Goal: Task Accomplishment & Management: Manage account settings

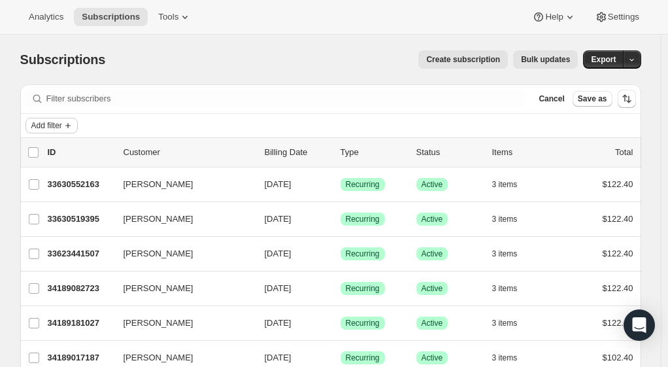
click at [50, 131] on button "Add filter" at bounding box center [51, 126] width 52 height 16
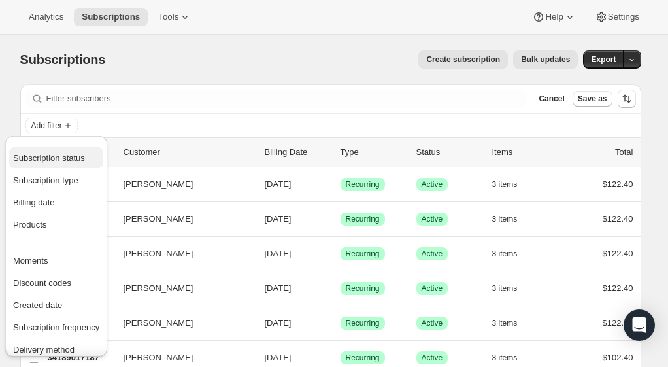
click at [54, 162] on span "Subscription status" at bounding box center [49, 158] width 72 height 10
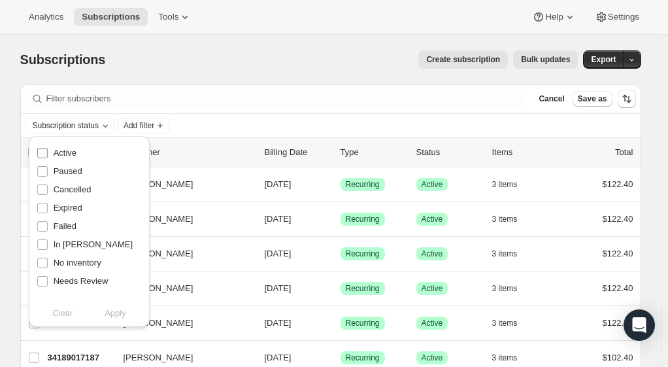
click at [56, 154] on span "Active" at bounding box center [65, 153] width 23 height 10
click at [48, 154] on input "Active" at bounding box center [42, 153] width 10 height 10
checkbox input "true"
click at [57, 169] on span "Paused" at bounding box center [68, 171] width 29 height 10
click at [48, 169] on input "Paused" at bounding box center [42, 171] width 10 height 10
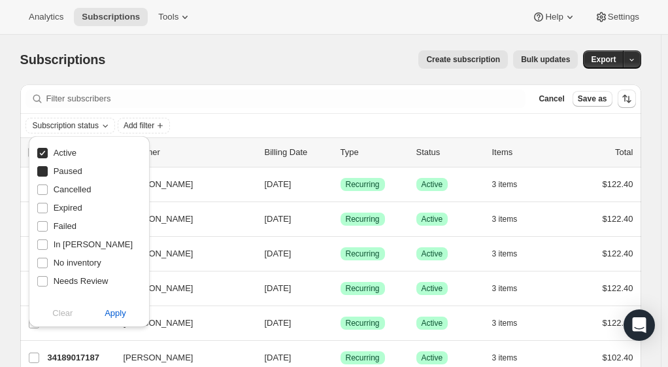
checkbox input "true"
click at [118, 316] on span "Apply" at bounding box center [116, 312] width 22 height 13
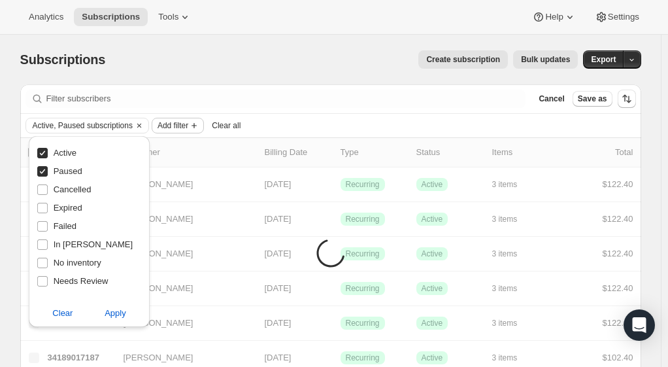
click at [176, 120] on span "Add filter" at bounding box center [172, 125] width 31 height 10
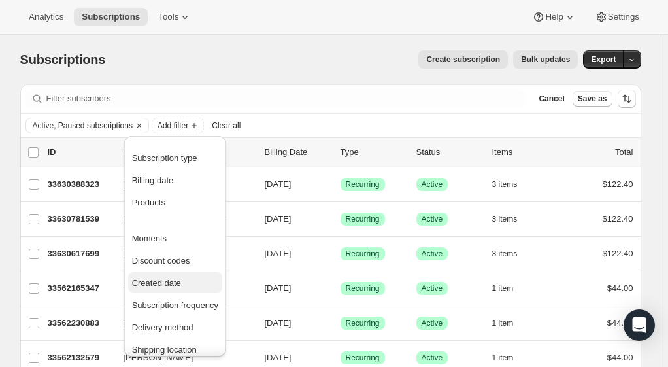
click at [155, 283] on span "Created date" at bounding box center [156, 283] width 49 height 10
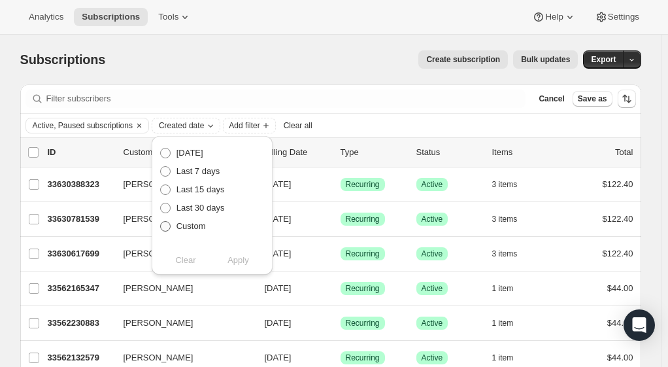
click at [181, 224] on span "Custom" at bounding box center [190, 226] width 29 height 10
click at [161, 221] on input "Custom" at bounding box center [160, 221] width 1 height 1
radio input "true"
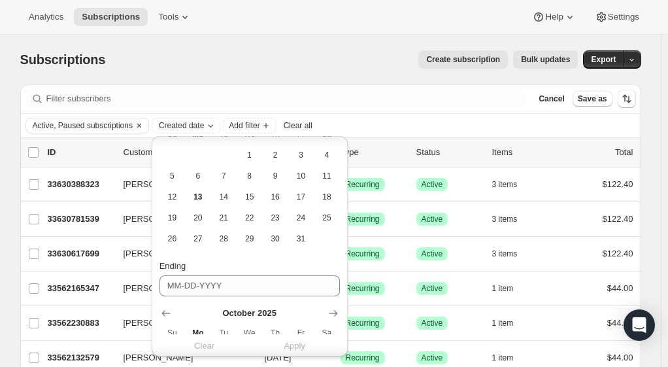
scroll to position [193, 0]
click at [171, 197] on span "12" at bounding box center [172, 196] width 15 height 10
type input "[DATE]"
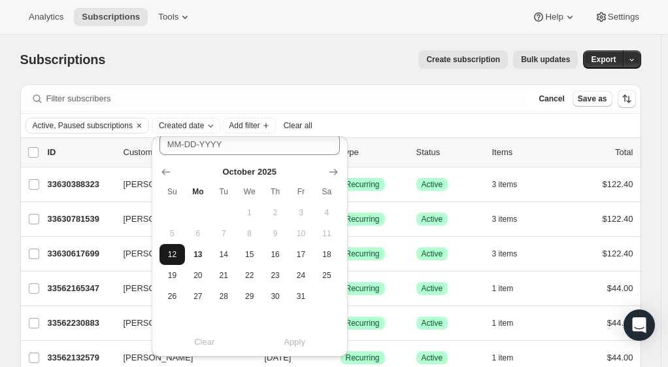
click at [172, 256] on span "12" at bounding box center [172, 254] width 15 height 10
type input "[DATE]"
click at [291, 344] on span "Apply" at bounding box center [295, 341] width 22 height 13
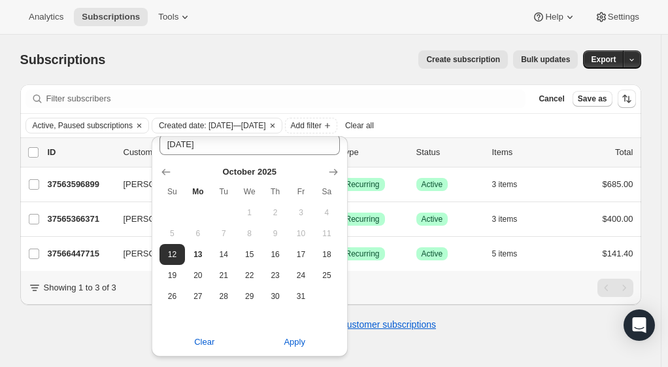
click at [327, 41] on div "Subscriptions. This page is ready Subscriptions Create subscription Bulk update…" at bounding box center [330, 60] width 621 height 50
